Goal: Information Seeking & Learning: Learn about a topic

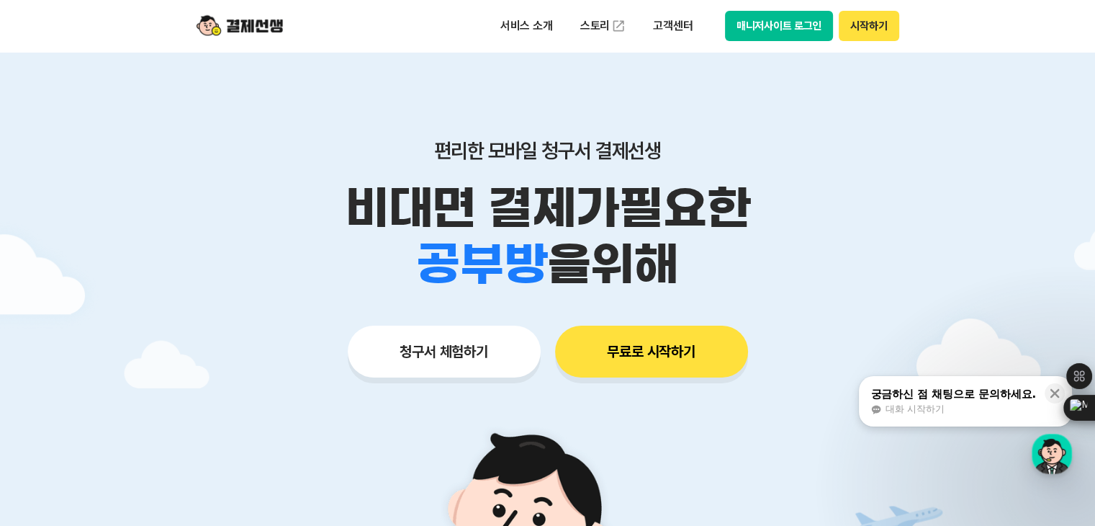
click at [775, 45] on div "서비스 소개 스토리 고객센터 매니저사이트 로그인 시작하기" at bounding box center [547, 26] width 737 height 52
click at [771, 32] on button "매니저사이트 로그인" at bounding box center [779, 26] width 109 height 30
click at [857, 42] on div "서비스 소개 스토리 고객센터 매니저사이트 로그인 시작하기" at bounding box center [547, 26] width 737 height 52
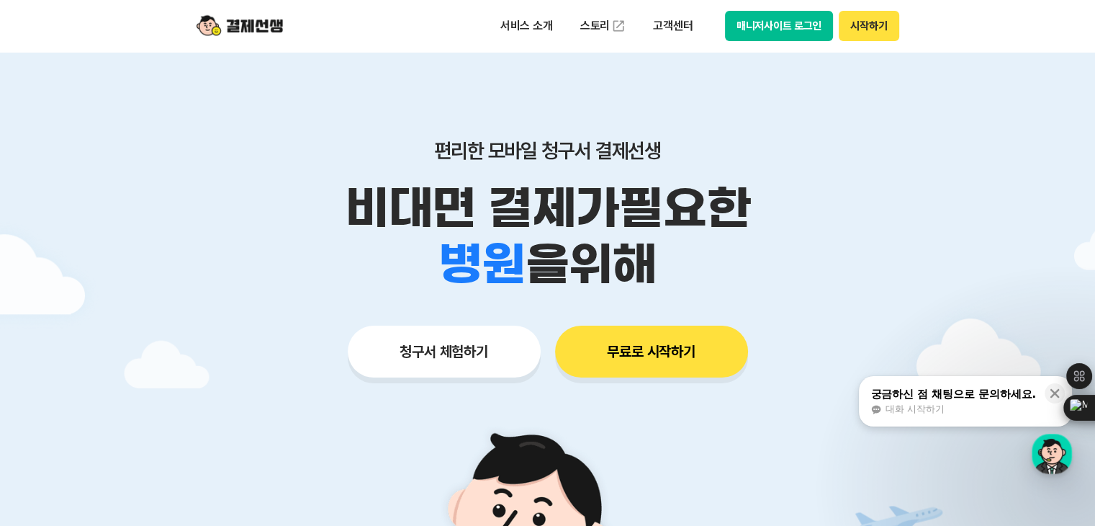
click at [870, 28] on button "시작하기" at bounding box center [869, 26] width 60 height 30
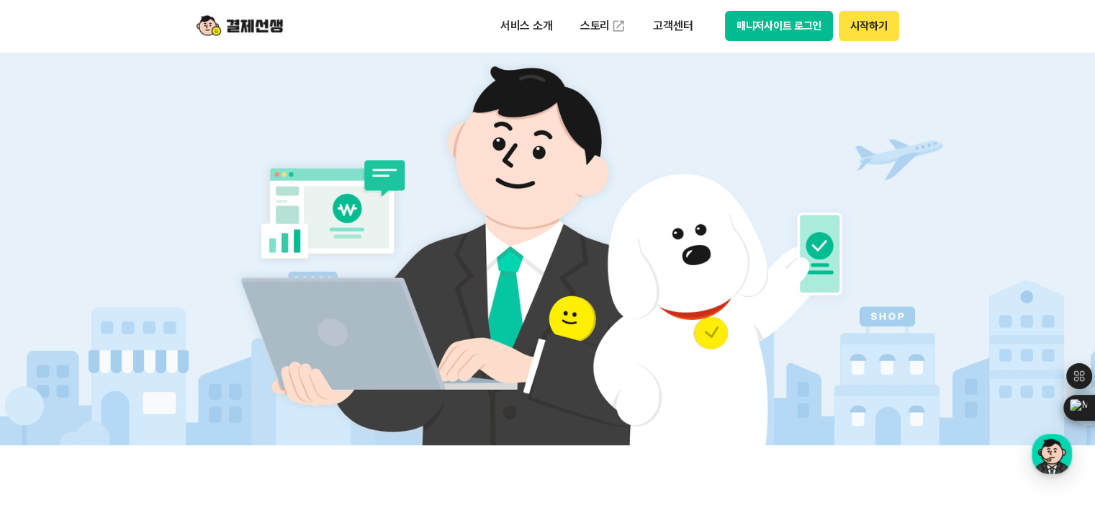
scroll to position [432, 0]
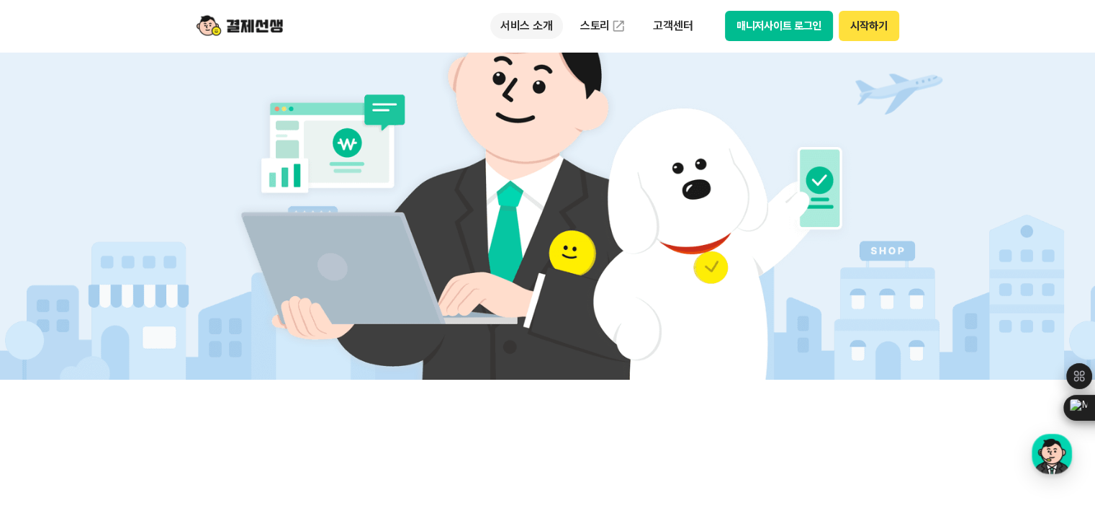
click at [520, 21] on p "서비스 소개" at bounding box center [526, 26] width 73 height 26
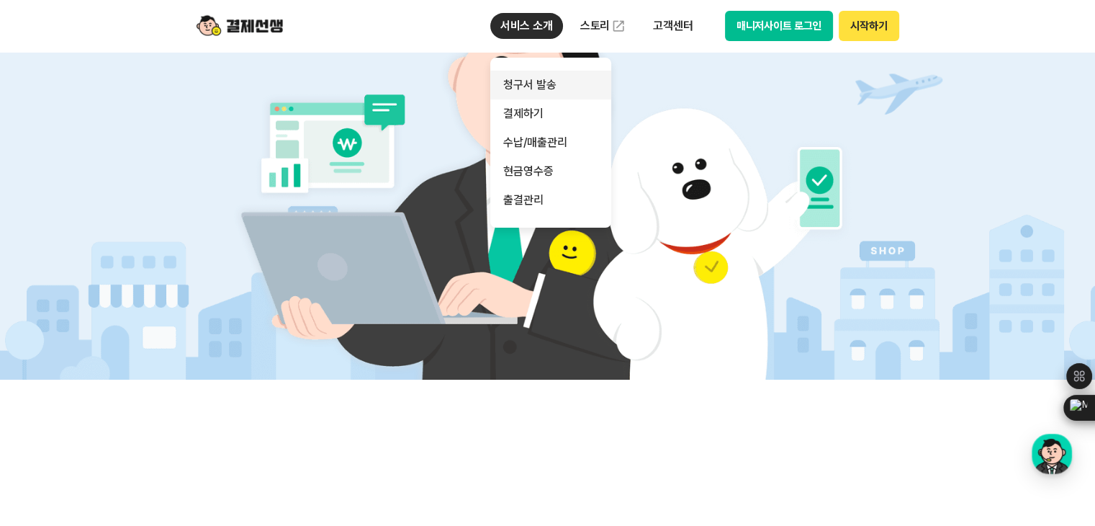
click at [552, 87] on link "청구서 발송" at bounding box center [550, 85] width 121 height 29
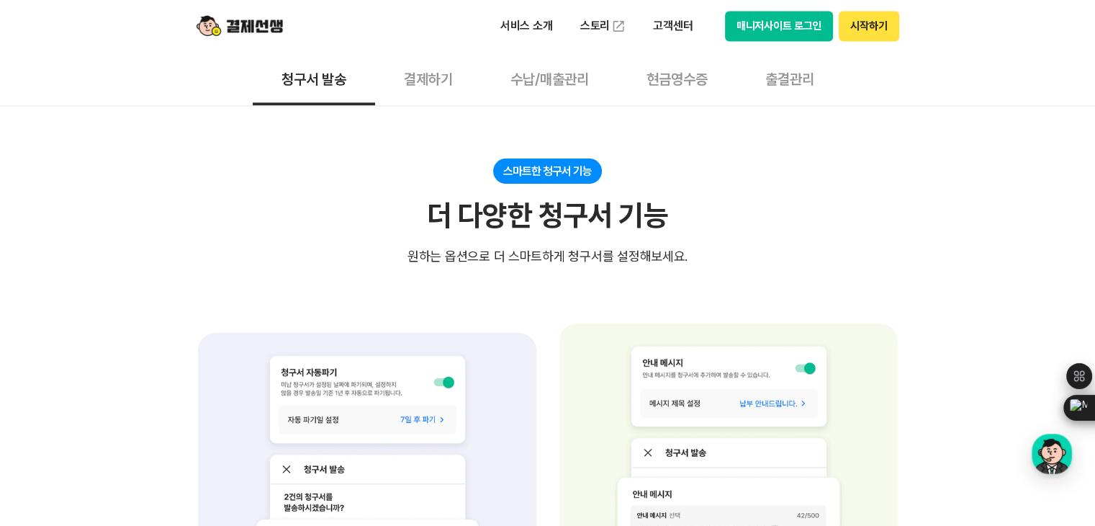
scroll to position [2016, 0]
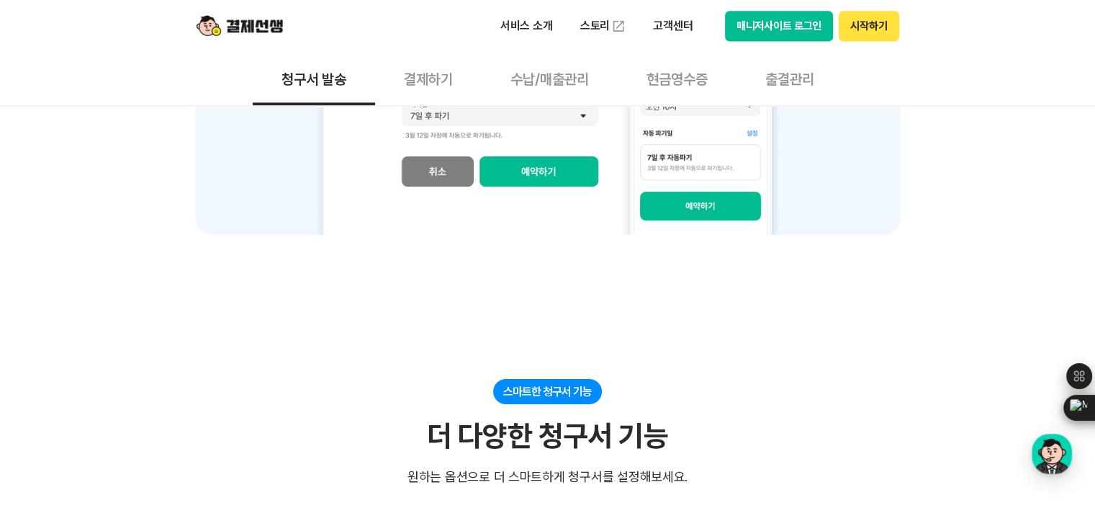
click at [435, 85] on button "결제하기" at bounding box center [428, 78] width 107 height 53
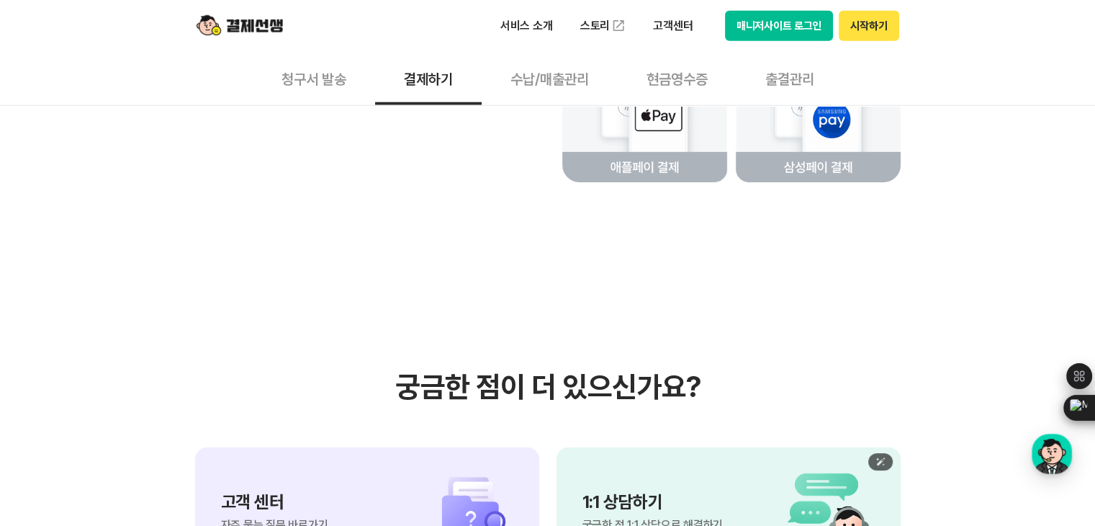
scroll to position [3312, 0]
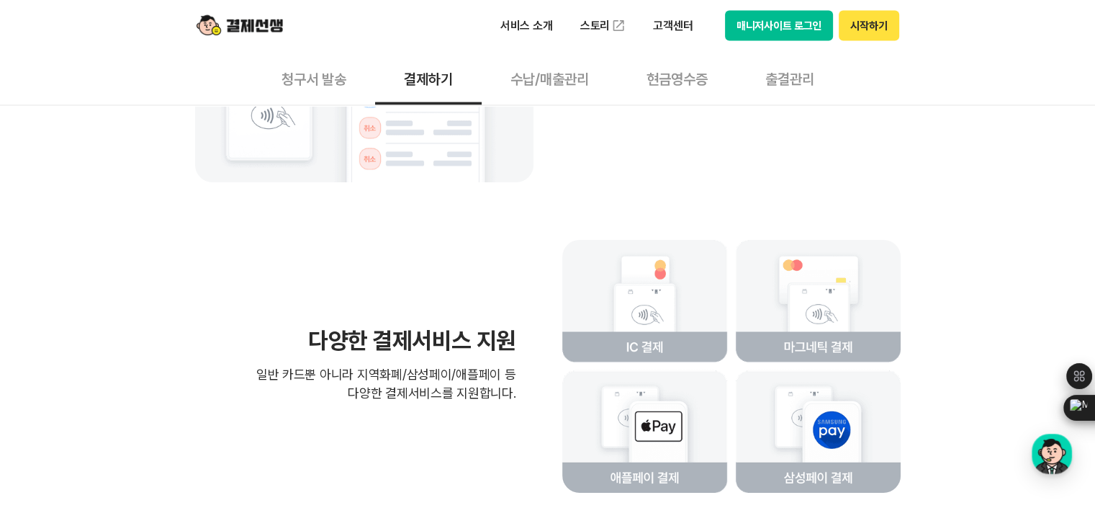
click at [551, 87] on button "수납/매출관리" at bounding box center [550, 78] width 136 height 53
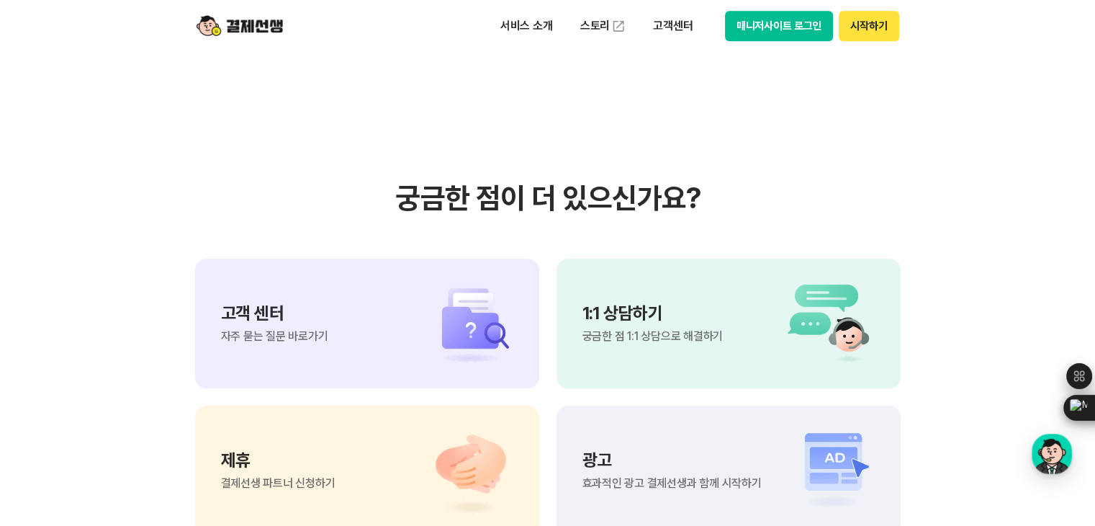
scroll to position [1440, 0]
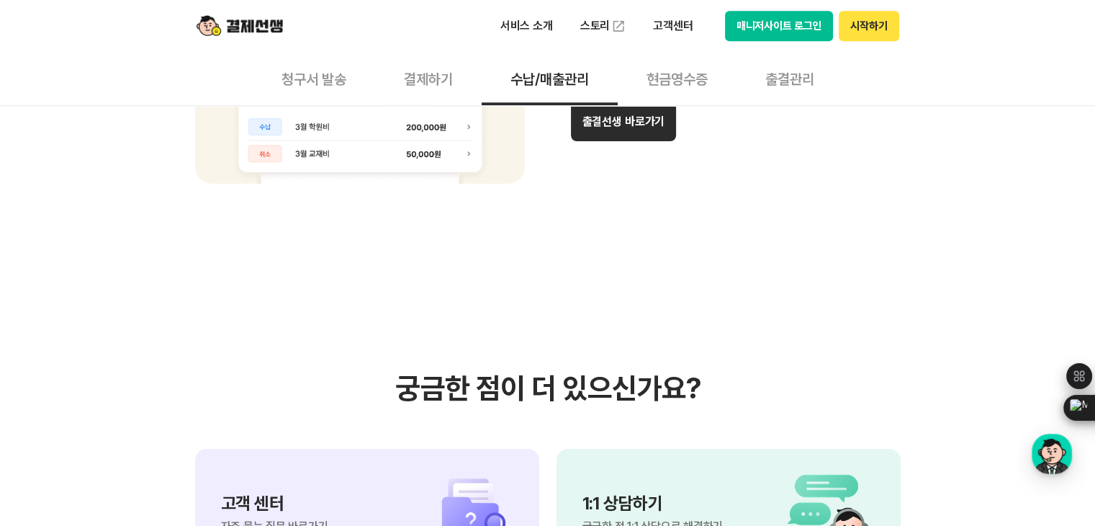
click at [692, 69] on button "현금영수증" at bounding box center [677, 78] width 119 height 53
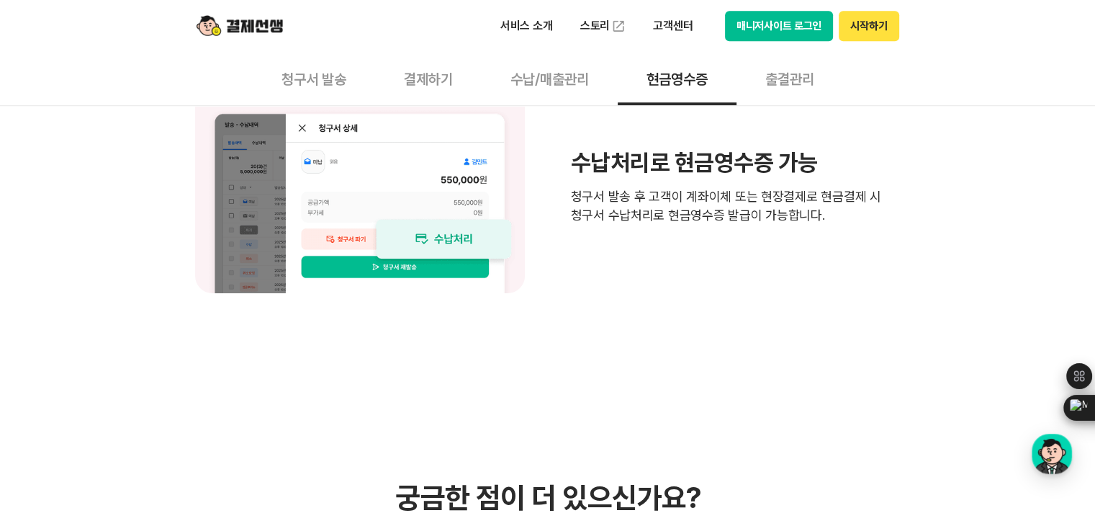
scroll to position [1296, 0]
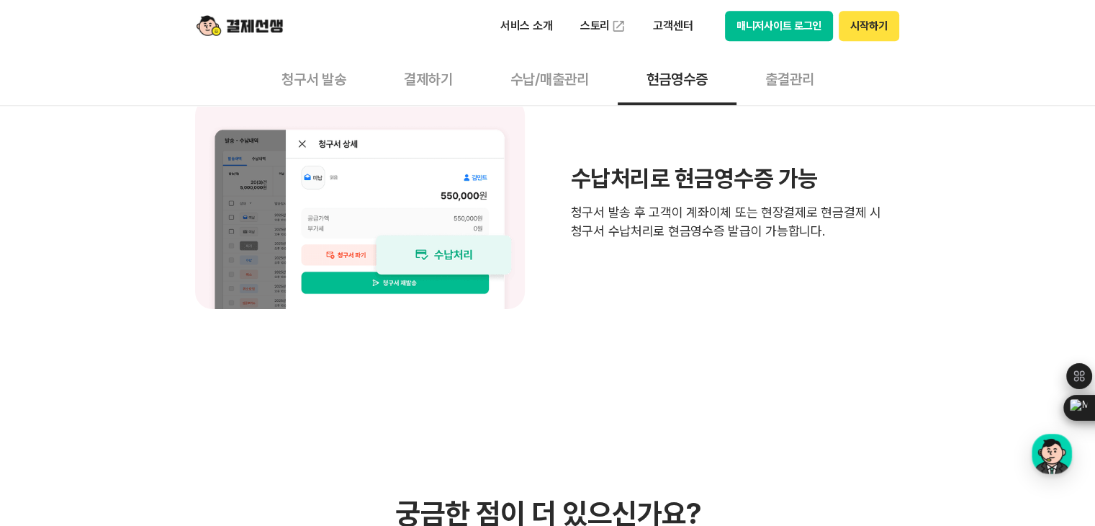
click at [789, 89] on button "출결관리" at bounding box center [789, 78] width 107 height 53
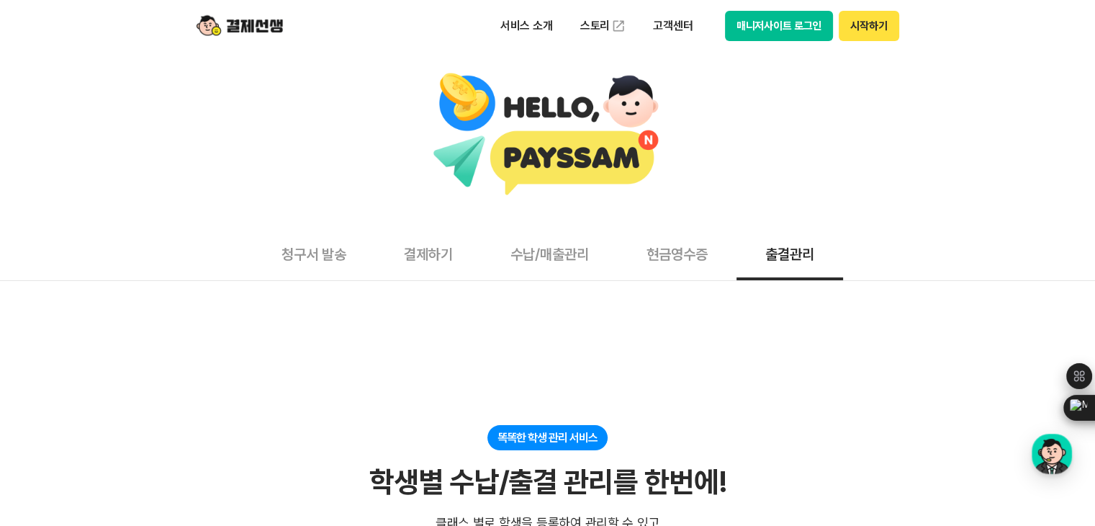
click at [307, 249] on button "청구서 발송" at bounding box center [314, 253] width 122 height 53
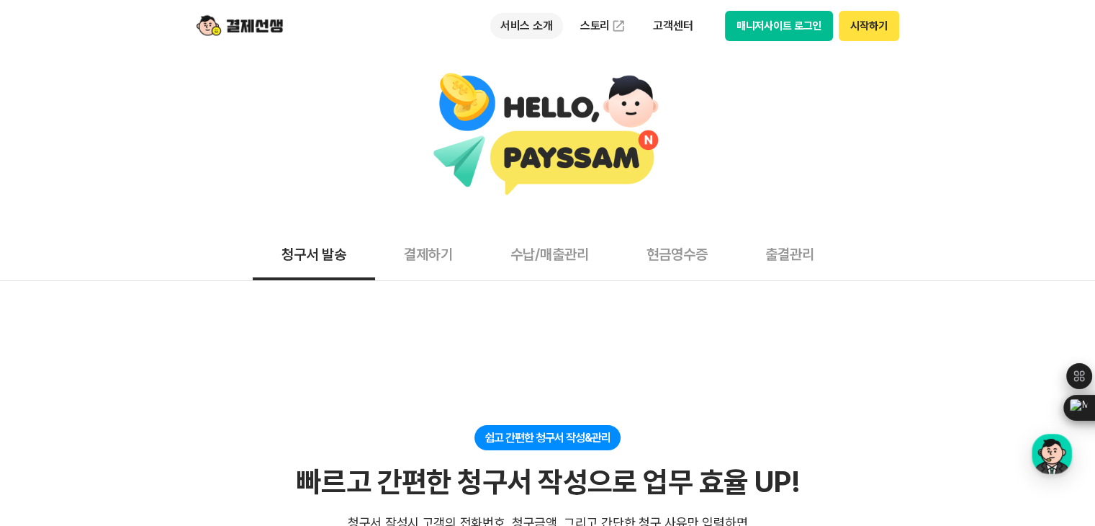
click at [548, 26] on p "서비스 소개" at bounding box center [526, 26] width 73 height 26
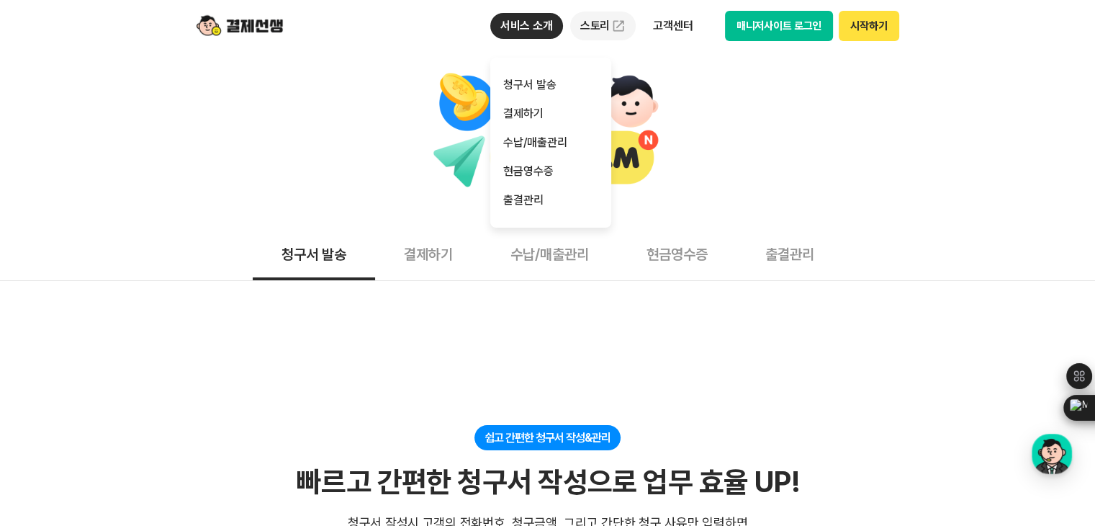
click at [608, 14] on link "스토리" at bounding box center [603, 26] width 66 height 29
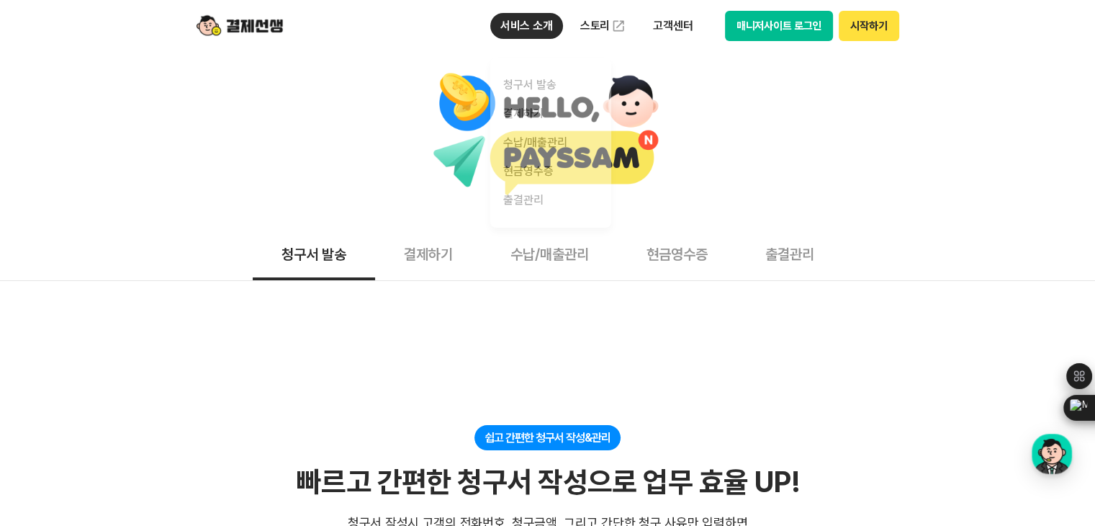
click at [406, 115] on div at bounding box center [547, 135] width 1081 height 126
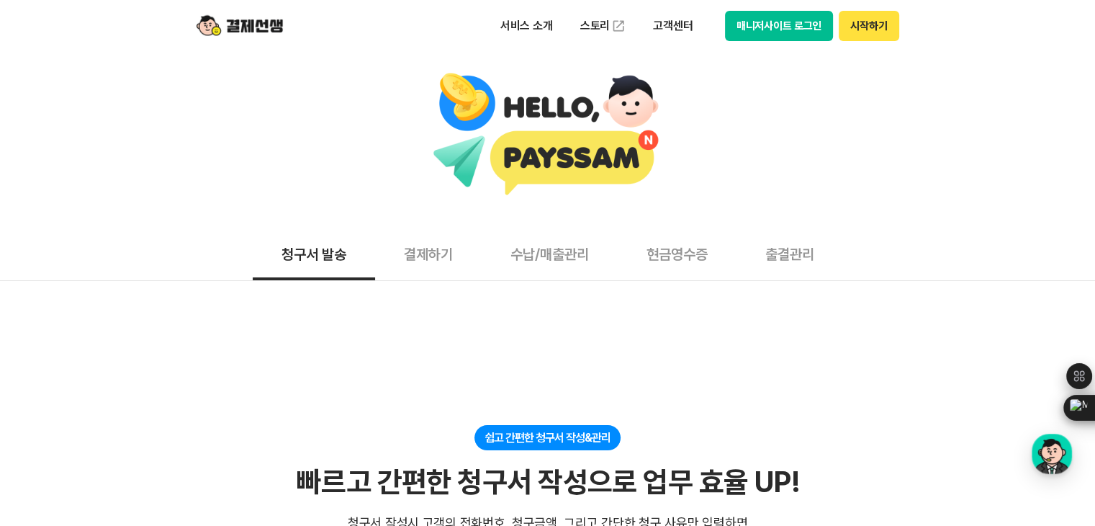
click at [1052, 138] on div at bounding box center [547, 135] width 1081 height 126
